Goal: Information Seeking & Learning: Learn about a topic

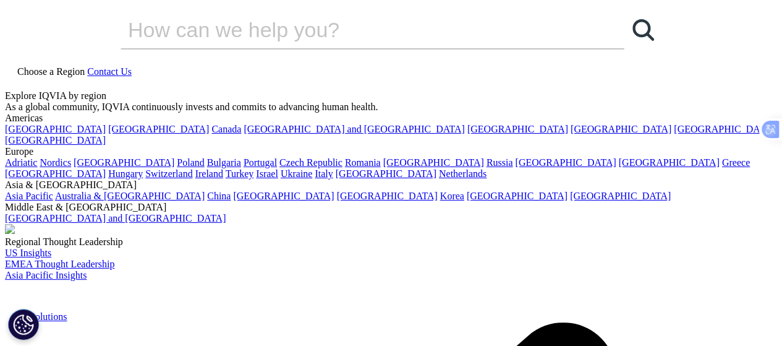
type input "H"
type input "Rare diseases market access [MEDICAL_DATA] countries"
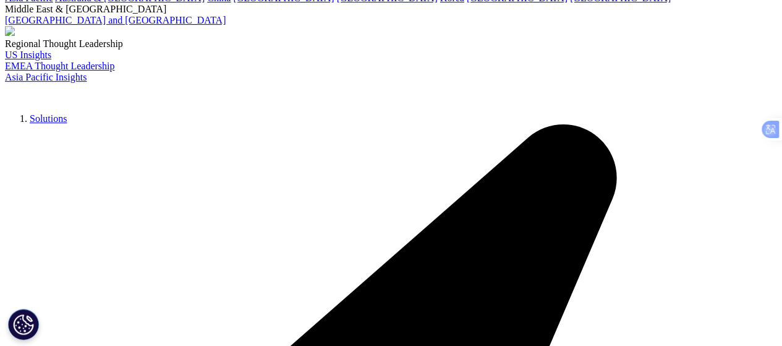
scroll to position [157, 0]
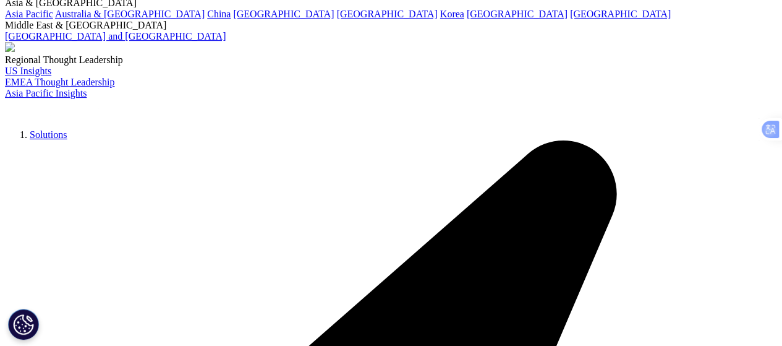
scroll to position [239, 0]
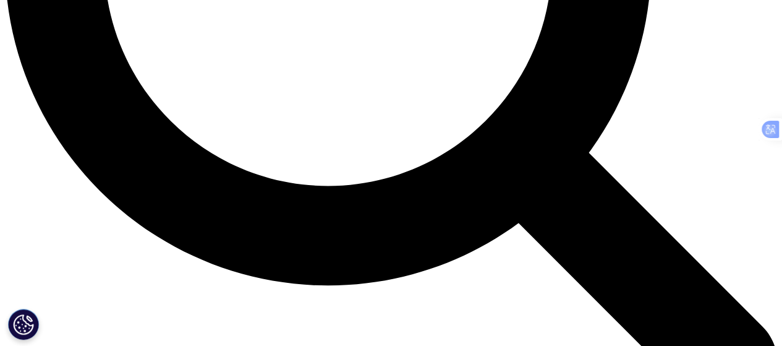
scroll to position [1145, 0]
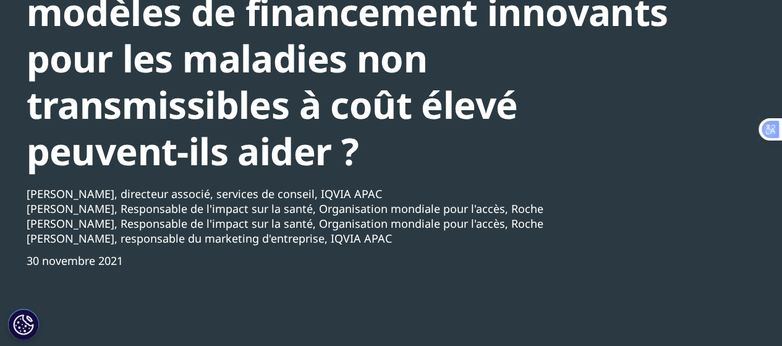
scroll to position [140, 0]
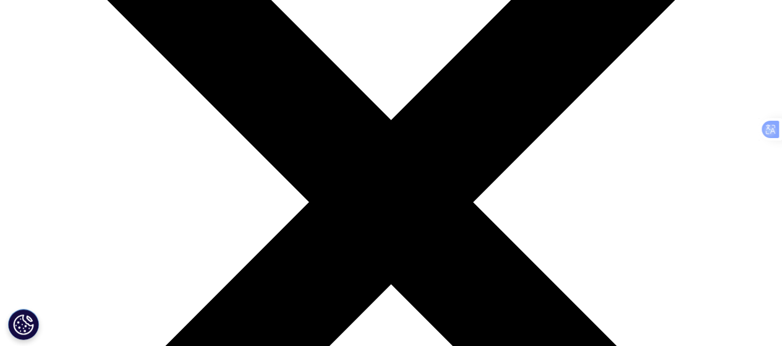
scroll to position [145, 0]
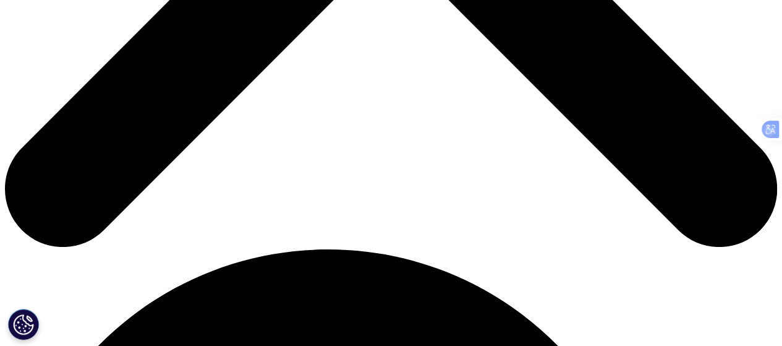
scroll to position [568, 0]
